Goal: Task Accomplishment & Management: Complete application form

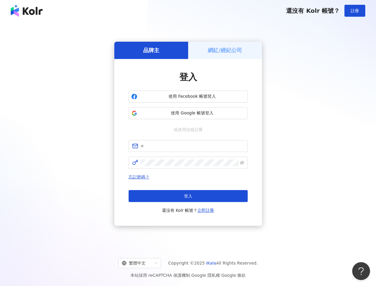
click at [355, 11] on span "註冊" at bounding box center [355, 10] width 8 height 5
click at [151, 50] on h5 "品牌主" at bounding box center [151, 49] width 16 height 7
click at [225, 50] on h5 "網紅/經紀公司" at bounding box center [225, 49] width 34 height 7
click at [188, 97] on span "使用 Facebook 帳號登入" at bounding box center [192, 97] width 105 height 6
click at [188, 113] on span "使用 Google 帳號登入" at bounding box center [192, 113] width 105 height 6
